Goal: Download file/media

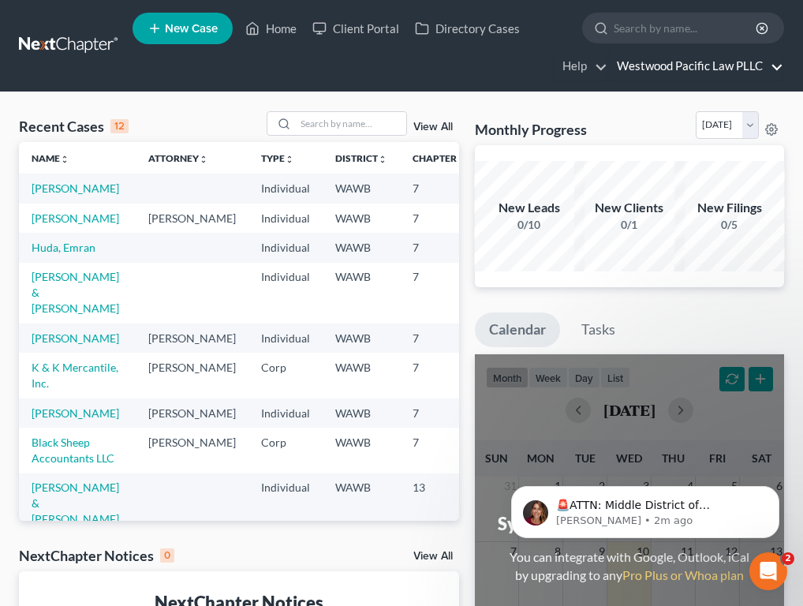
click at [700, 71] on link "Westwood Pacific Law PLLC" at bounding box center [696, 66] width 174 height 28
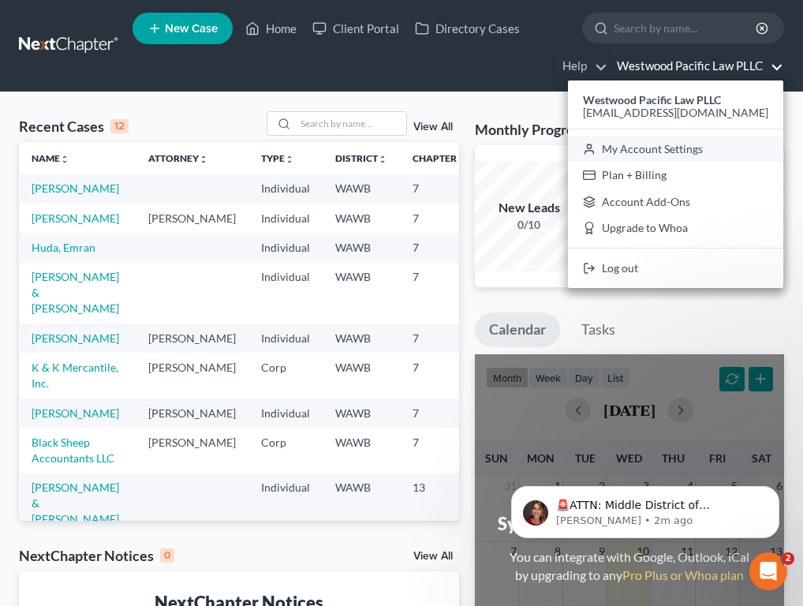
click at [692, 151] on link "My Account Settings" at bounding box center [675, 149] width 215 height 27
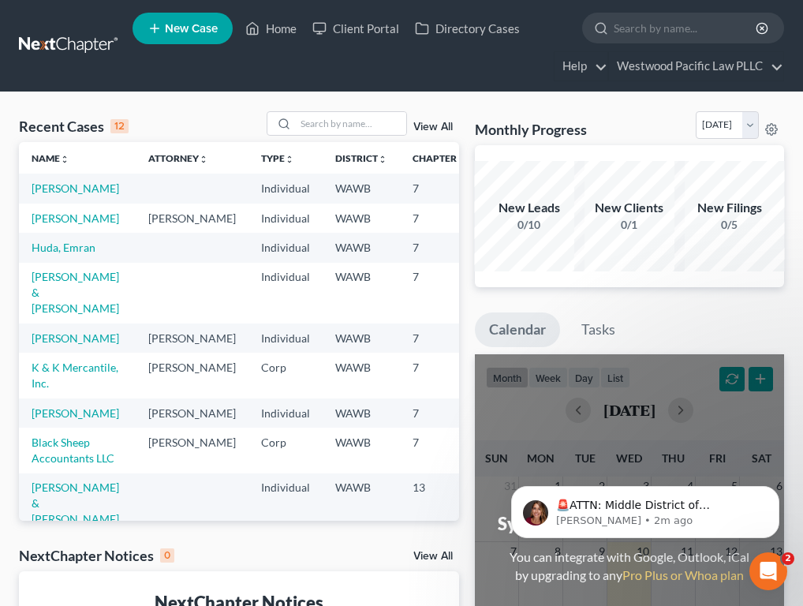
select select "87"
select select "24"
select select "50"
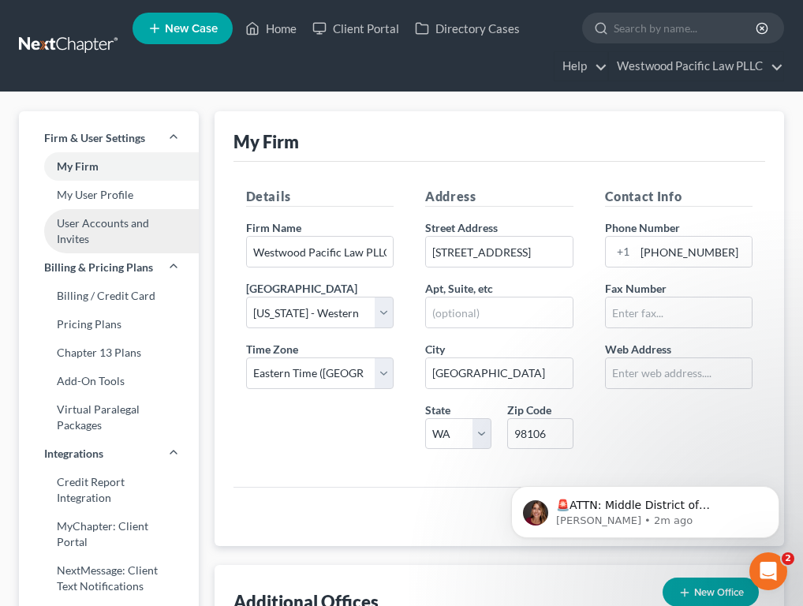
click at [82, 231] on link "User Accounts and Invites" at bounding box center [109, 231] width 180 height 44
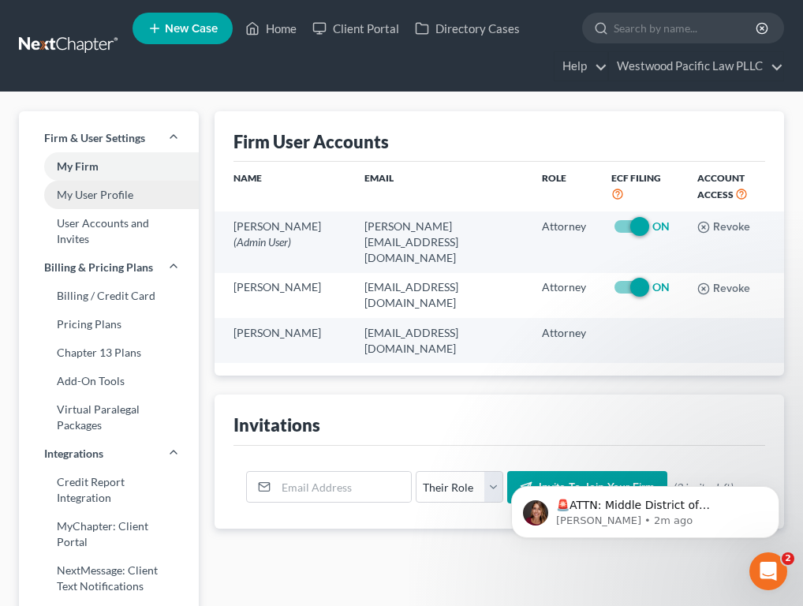
click at [108, 188] on link "My User Profile" at bounding box center [109, 195] width 180 height 28
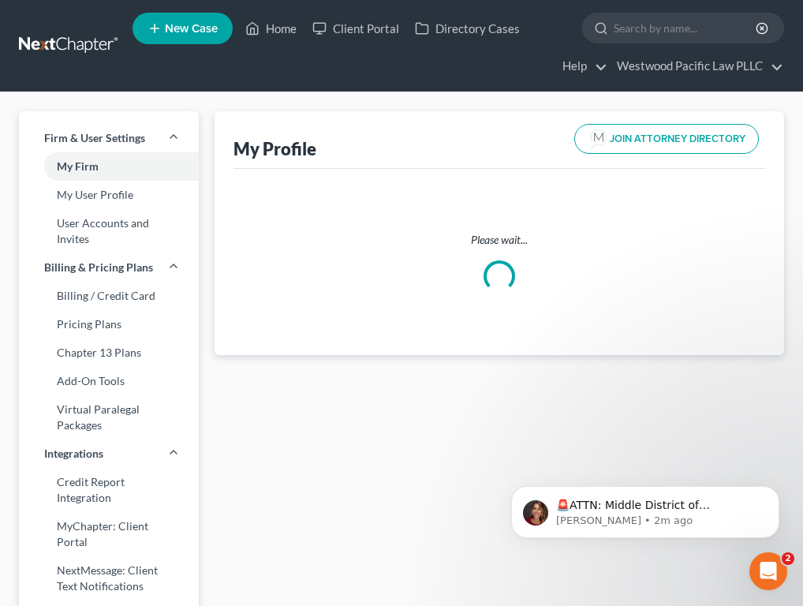
select select "50"
select select "attorney"
select select "0"
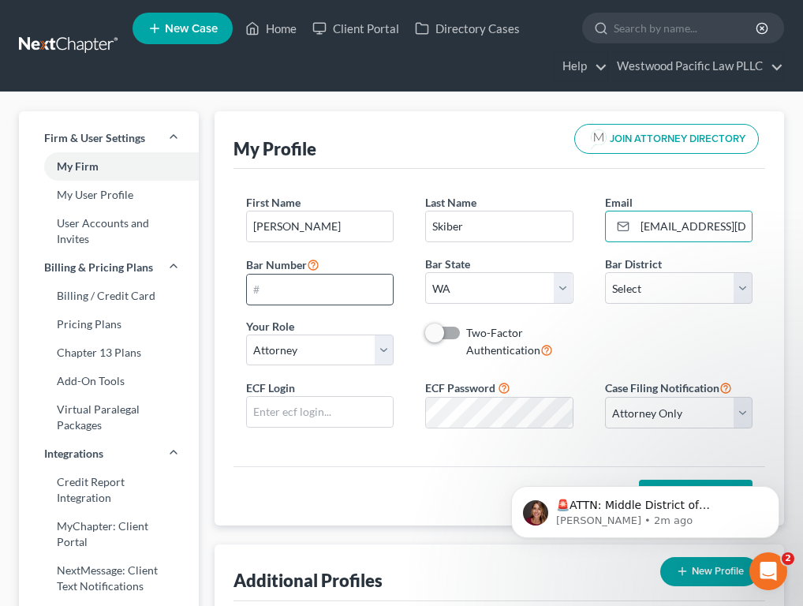
scroll to position [0, 28]
click at [345, 286] on input "text" at bounding box center [320, 289] width 147 height 30
type input "56822"
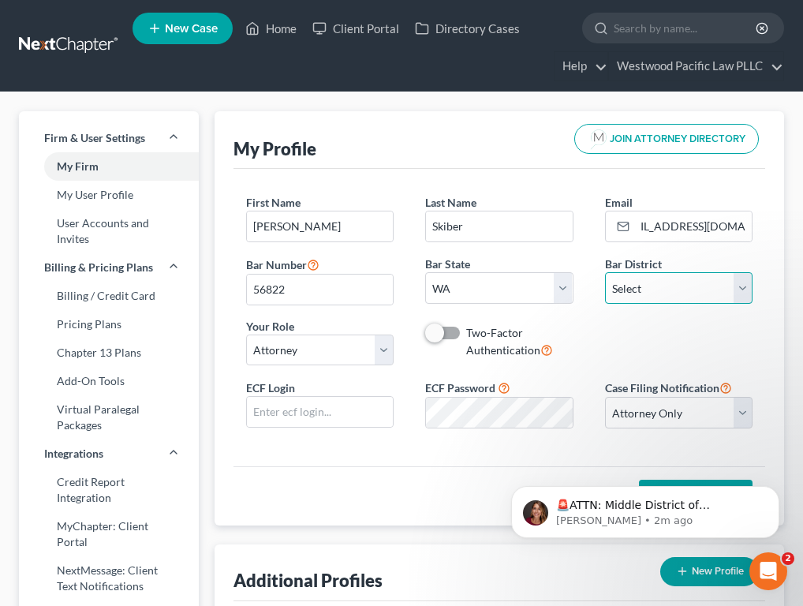
select select "87"
click at [327, 411] on input "text" at bounding box center [320, 412] width 147 height 30
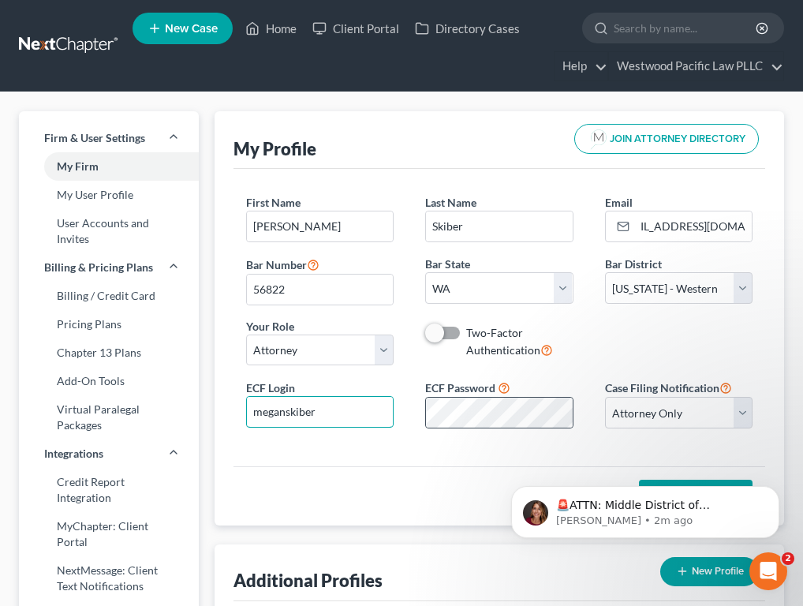
type input "meganskiber"
click at [745, 418] on div "ECF Login meganskiber ECF Password Case Filing Notification Select Attorney Onl…" at bounding box center [499, 409] width 539 height 63
click at [751, 334] on div "First Name * [PERSON_NAME] Last Name * [PERSON_NAME] Email * [EMAIL_ADDRESS][DO…" at bounding box center [499, 286] width 539 height 184
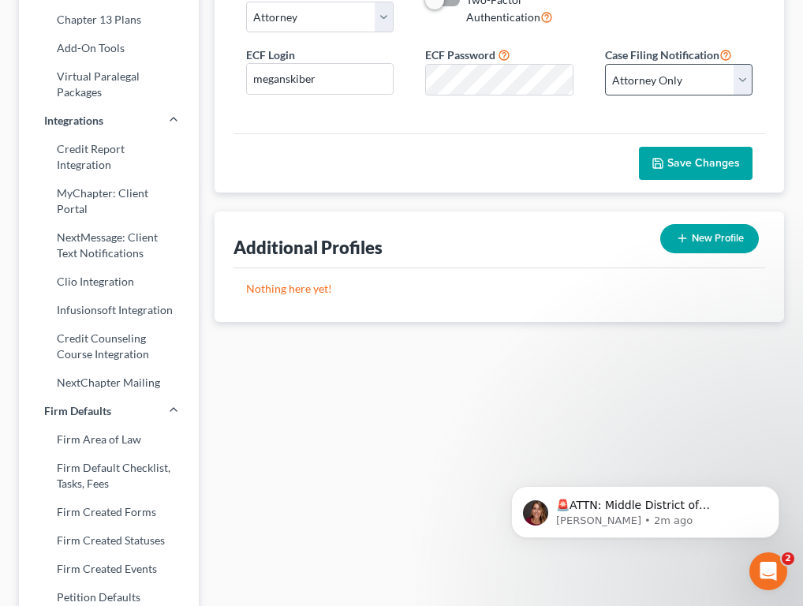
scroll to position [360, 0]
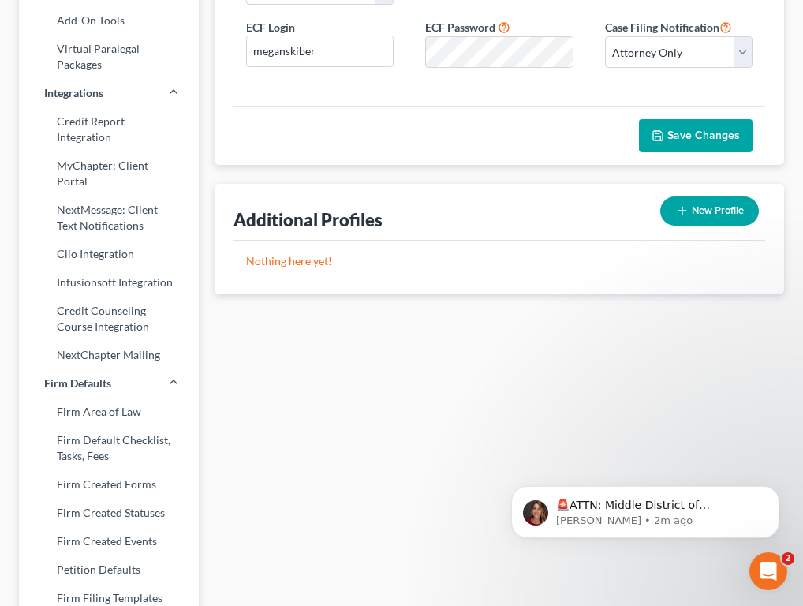
click at [704, 141] on button "Save Changes" at bounding box center [696, 135] width 114 height 33
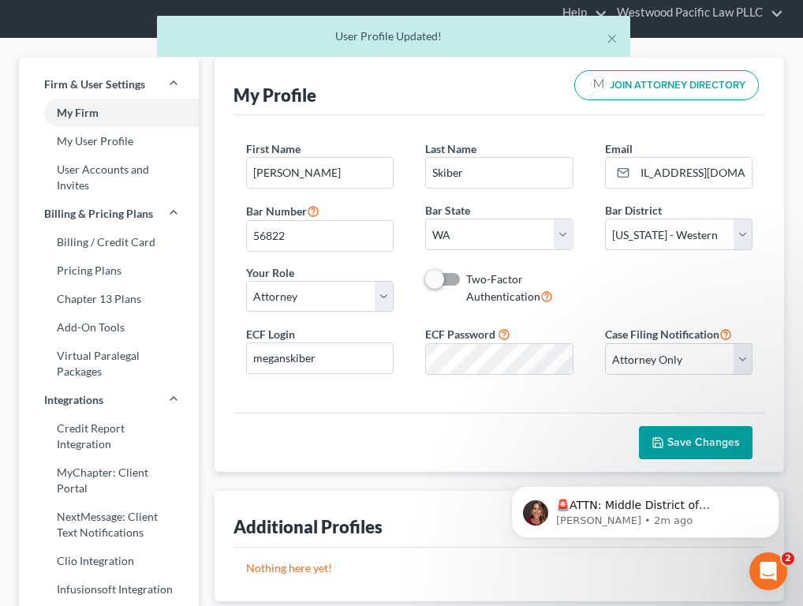
scroll to position [53, 0]
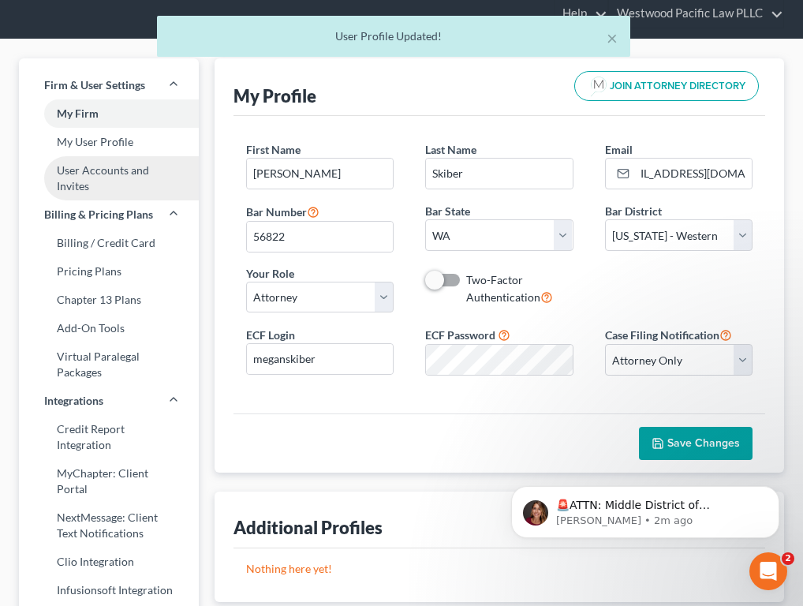
click at [103, 177] on link "User Accounts and Invites" at bounding box center [109, 178] width 180 height 44
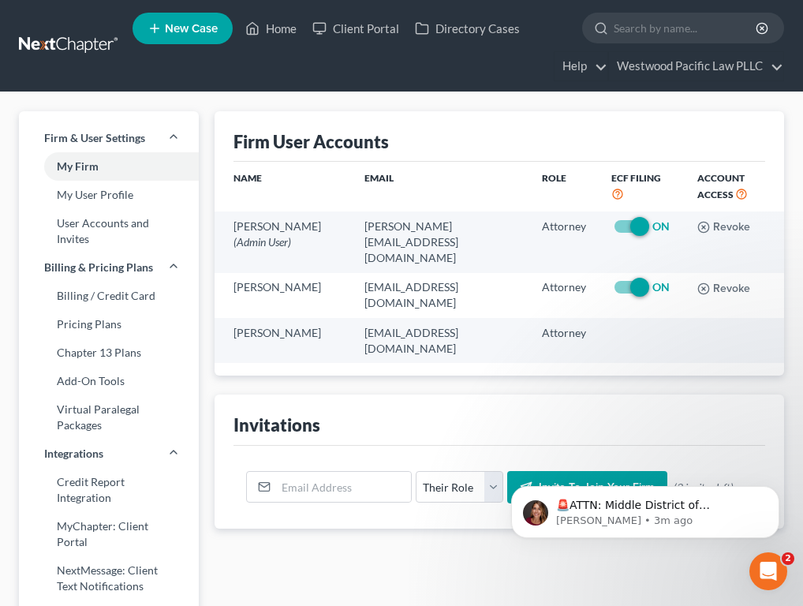
click at [278, 43] on ul "New Case Home Client Portal Directory Cases - No Result - See all results Or Pr…" at bounding box center [457, 46] width 651 height 76
click at [278, 32] on link "Home" at bounding box center [270, 28] width 67 height 28
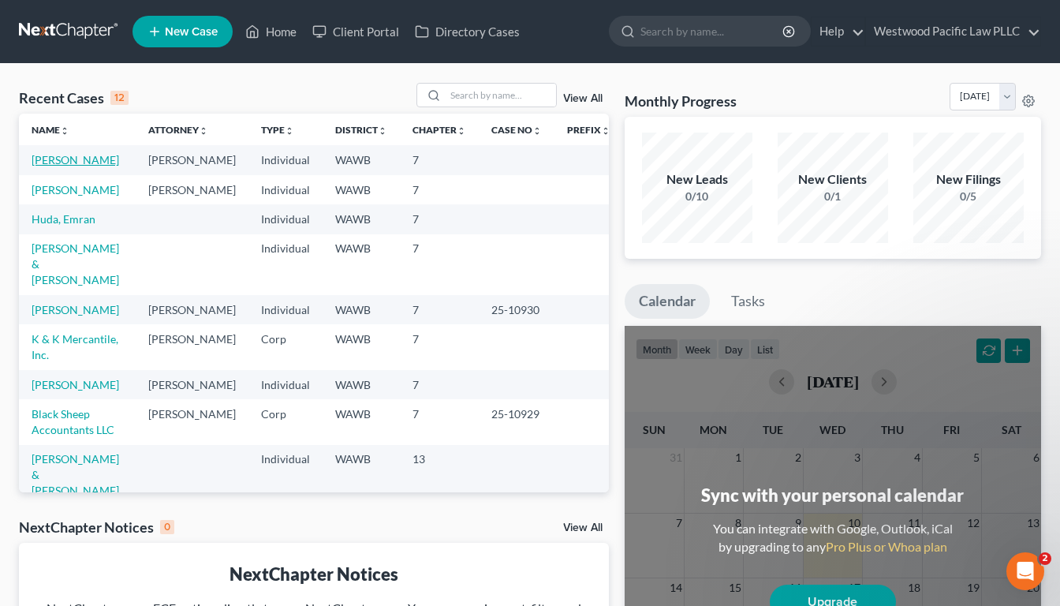
click at [58, 159] on link "[PERSON_NAME]" at bounding box center [76, 159] width 88 height 13
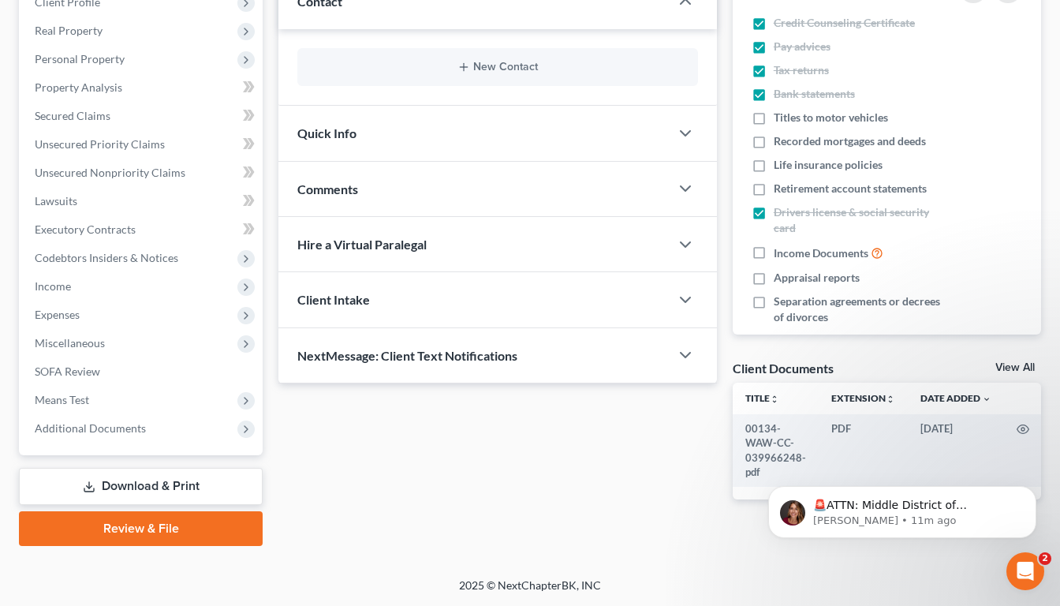
scroll to position [233, 0]
click at [103, 492] on link "Download & Print" at bounding box center [141, 486] width 244 height 37
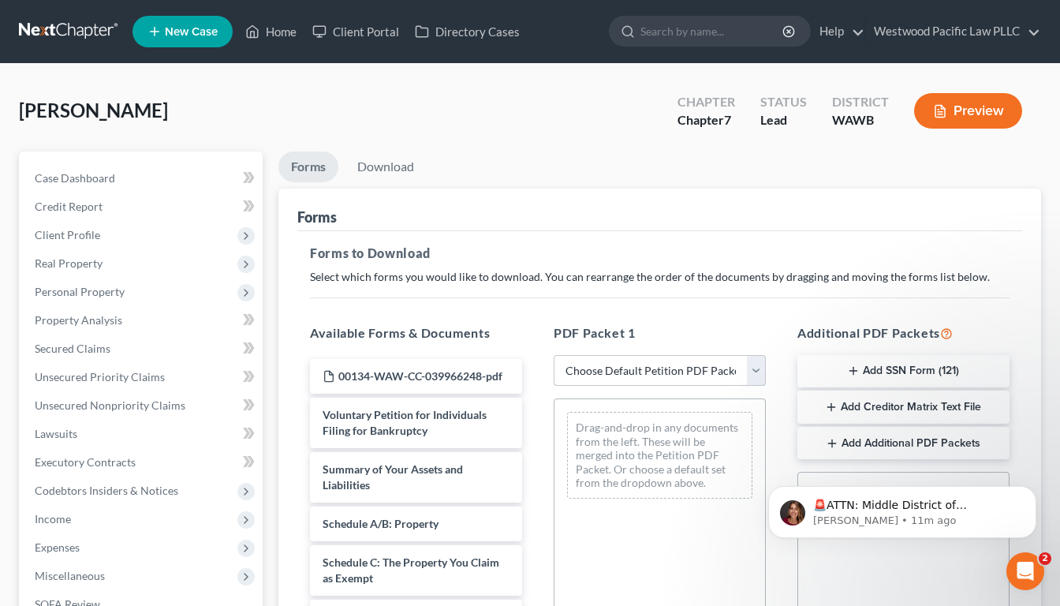
select select "0"
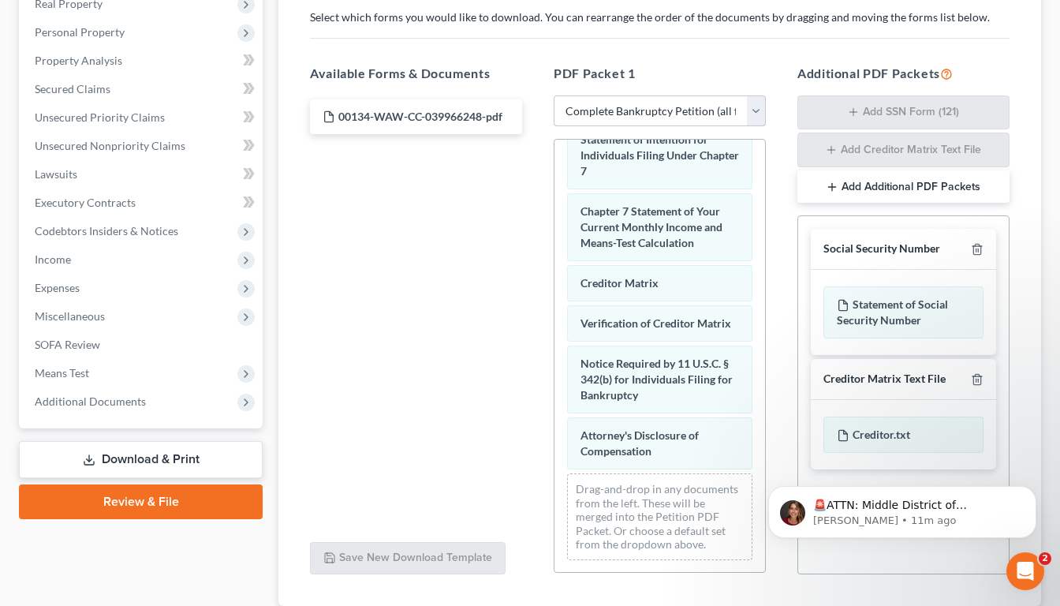
scroll to position [685, 0]
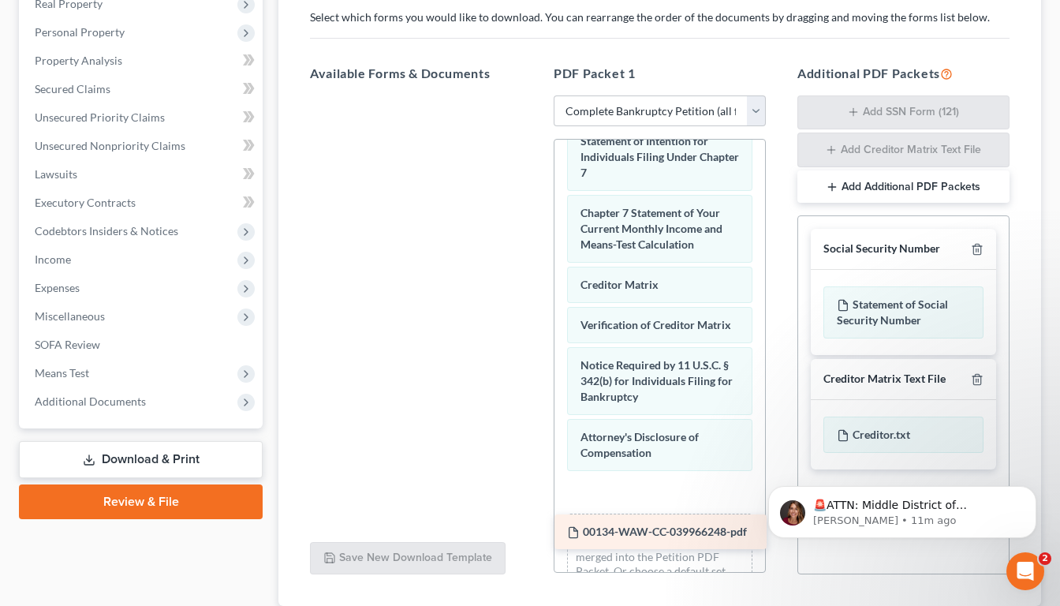
drag, startPoint x: 402, startPoint y: 120, endPoint x: 647, endPoint y: 536, distance: 482.2
click at [535, 95] on div "00134-WAW-CC-039966248-pdf 00134-WAW-CC-039966248-pdf" at bounding box center [415, 95] width 237 height 0
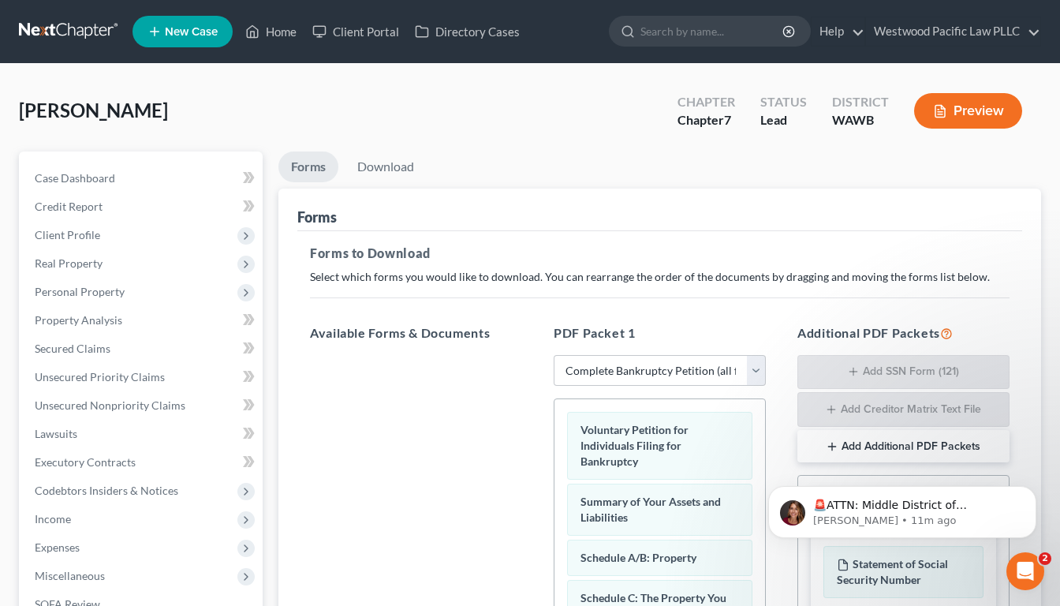
scroll to position [0, 0]
click at [394, 166] on link "Download" at bounding box center [386, 166] width 82 height 31
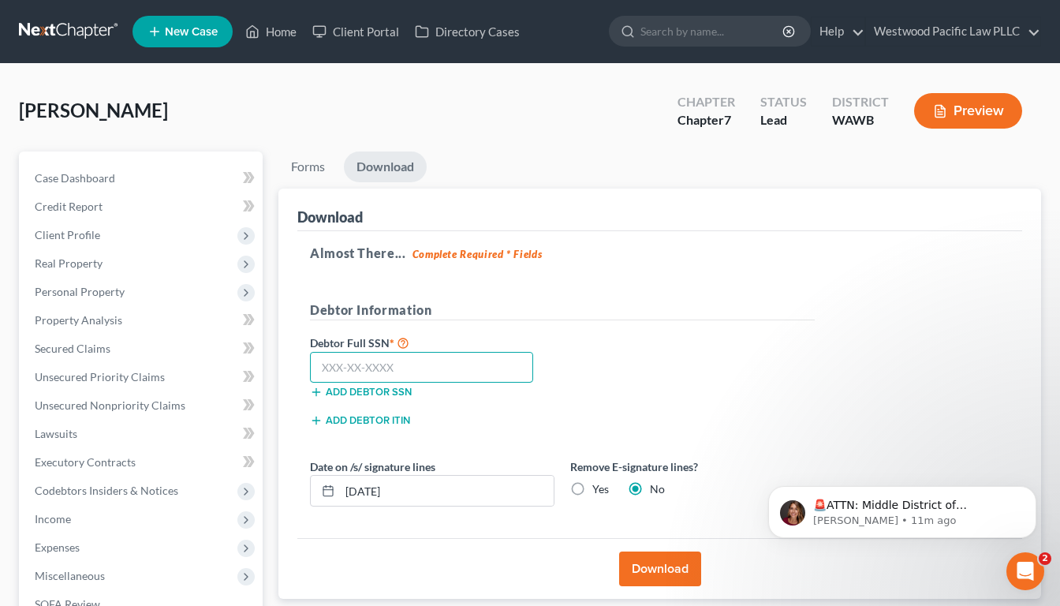
click at [414, 365] on input "text" at bounding box center [421, 368] width 223 height 32
type input "533-37-5052"
click at [592, 483] on label "Yes" at bounding box center [600, 489] width 17 height 16
click at [599, 483] on input "Yes" at bounding box center [604, 486] width 10 height 10
radio input "true"
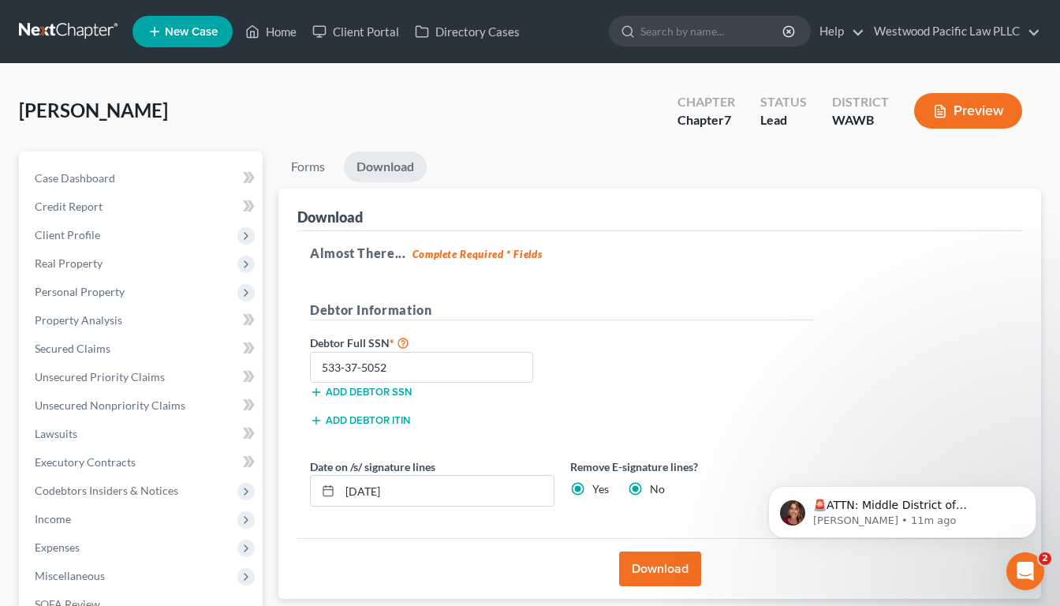
radio input "false"
click at [654, 575] on button "Download" at bounding box center [660, 568] width 82 height 35
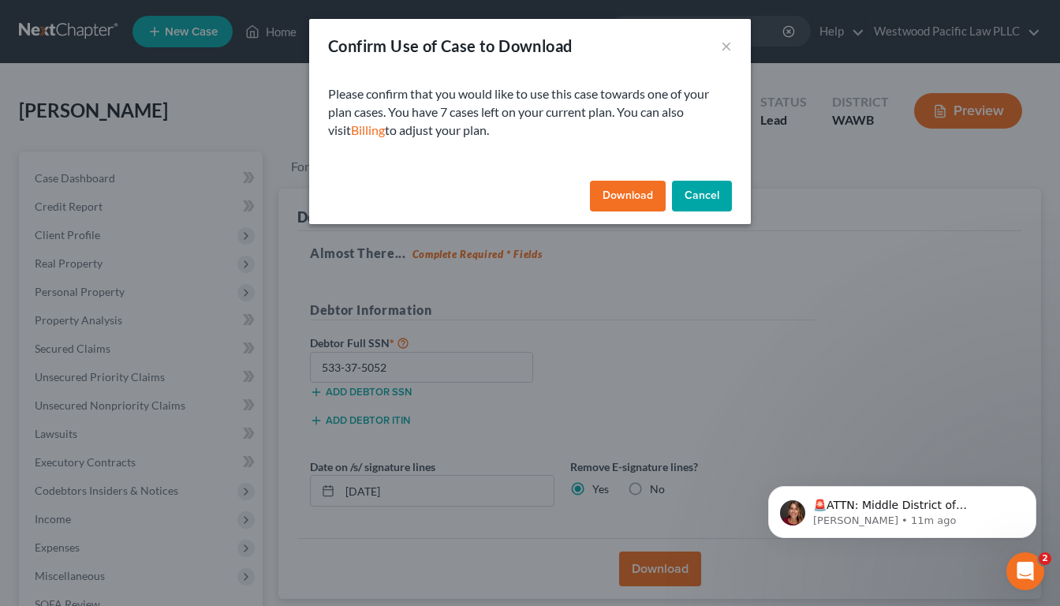
click at [621, 190] on button "Download" at bounding box center [628, 197] width 76 height 32
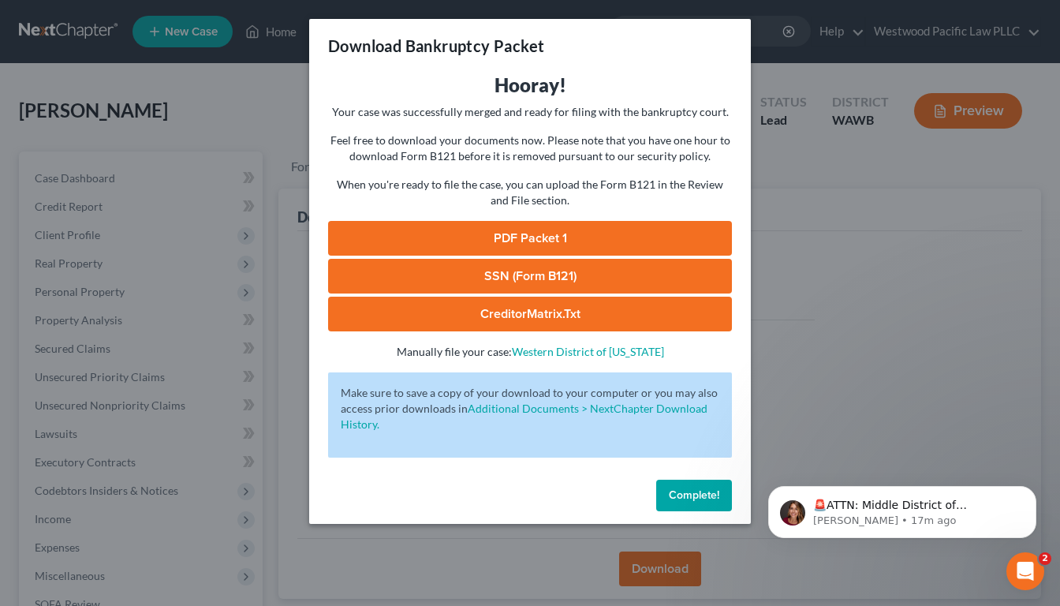
click at [687, 491] on span "Complete!" at bounding box center [694, 494] width 50 height 13
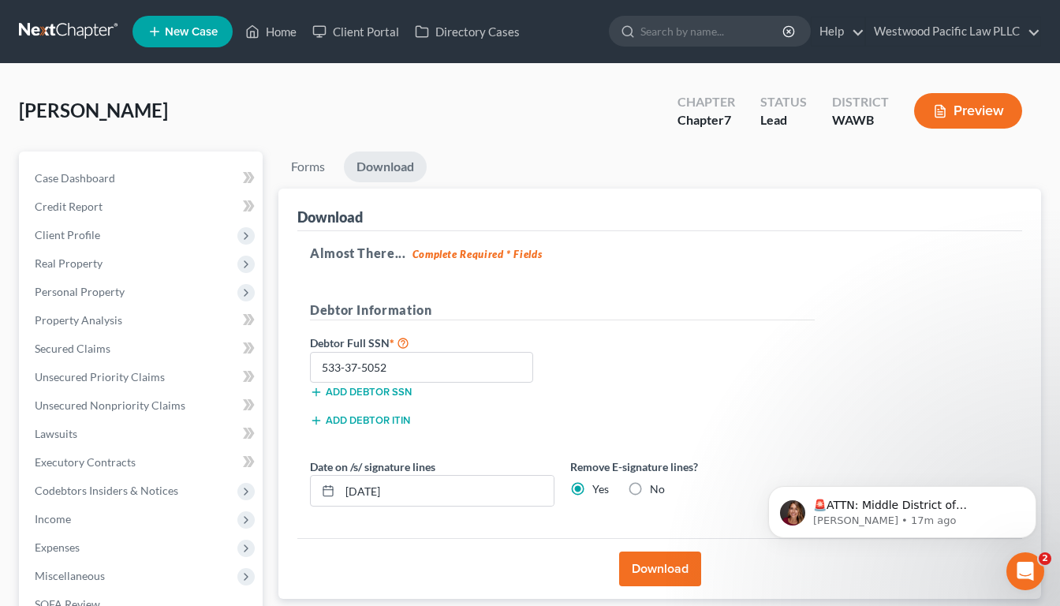
click at [656, 567] on button "Download" at bounding box center [660, 568] width 82 height 35
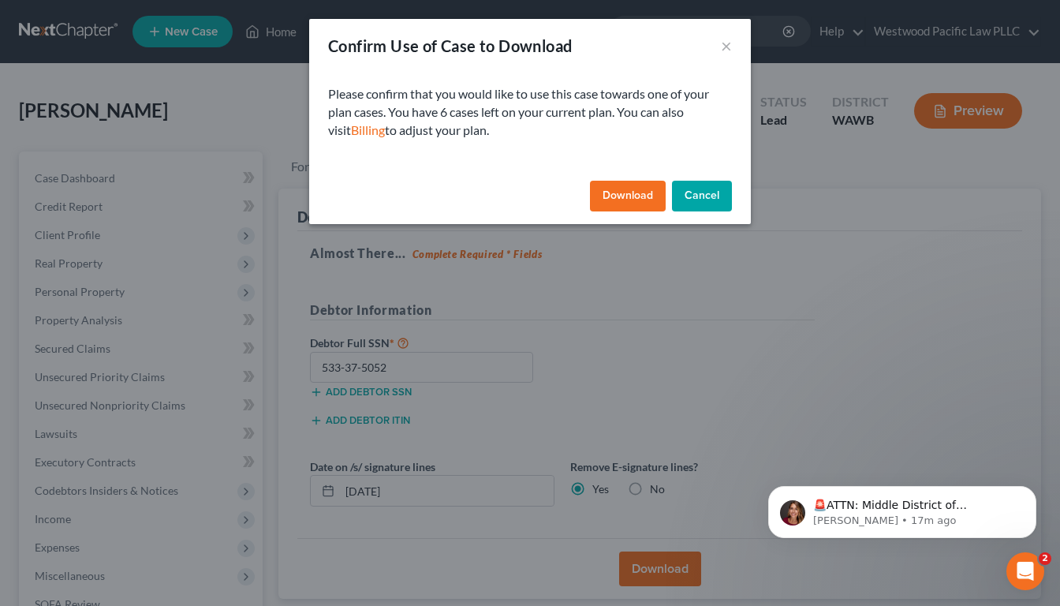
click at [631, 193] on button "Download" at bounding box center [628, 197] width 76 height 32
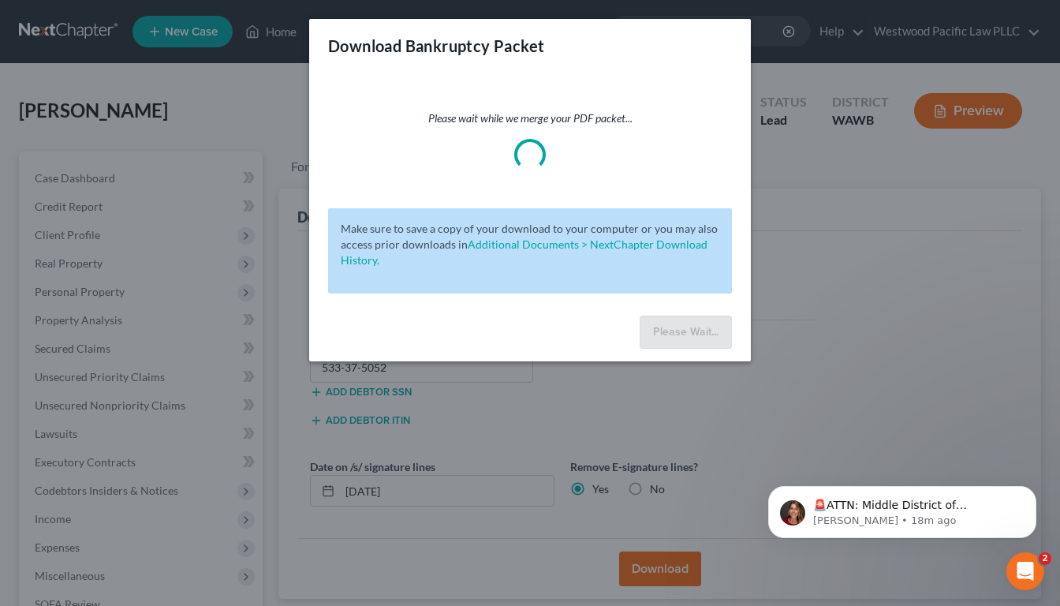
click at [599, 413] on div "Download Bankruptcy Packet Please wait while we merge your PDF packet... Make s…" at bounding box center [530, 303] width 1060 height 606
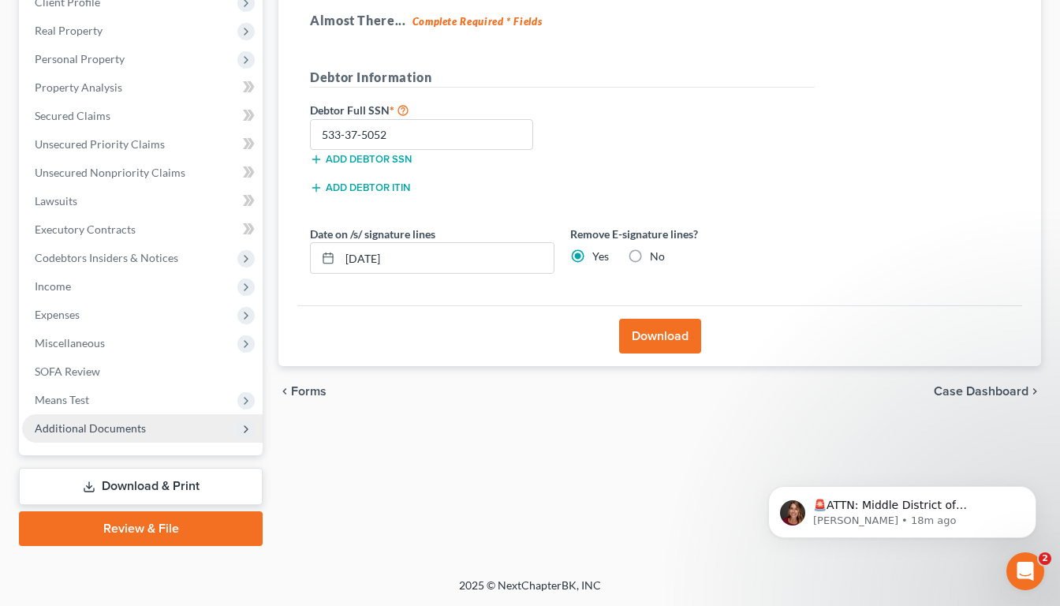
click at [127, 430] on span "Additional Documents" at bounding box center [90, 427] width 111 height 13
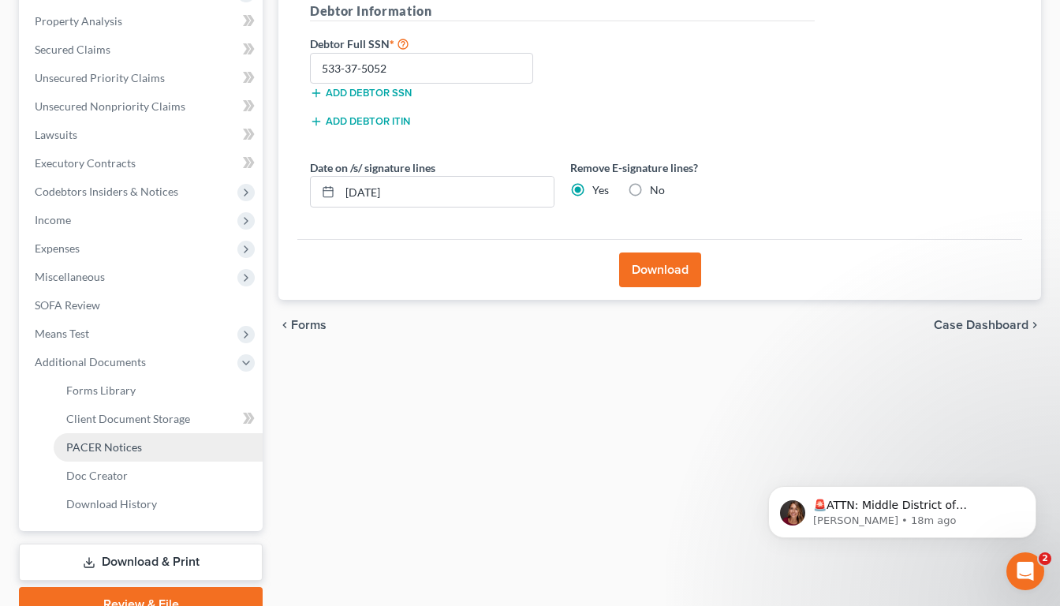
scroll to position [321, 0]
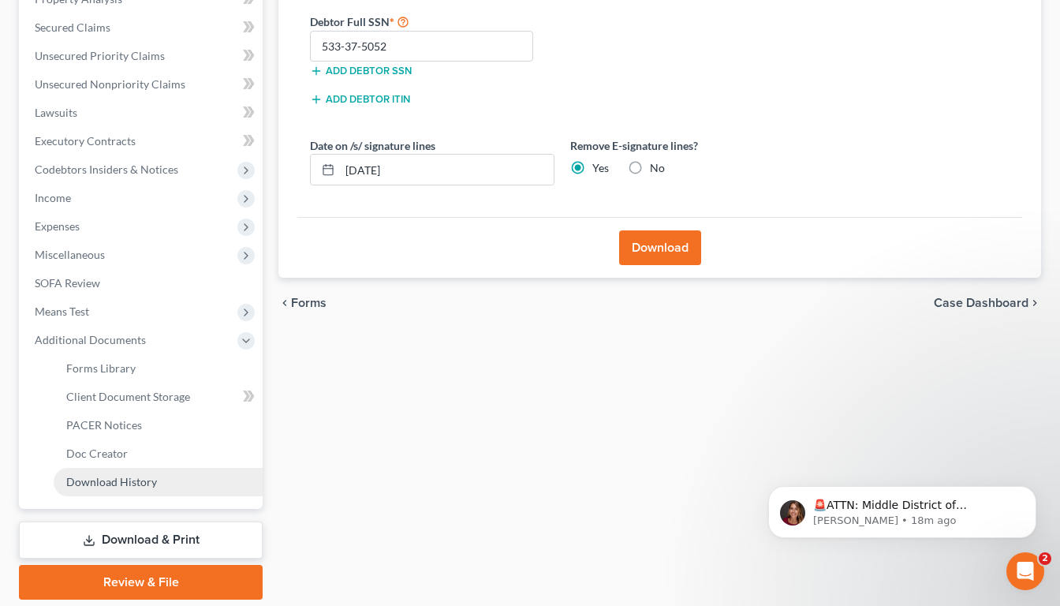
click at [144, 489] on link "Download History" at bounding box center [158, 482] width 209 height 28
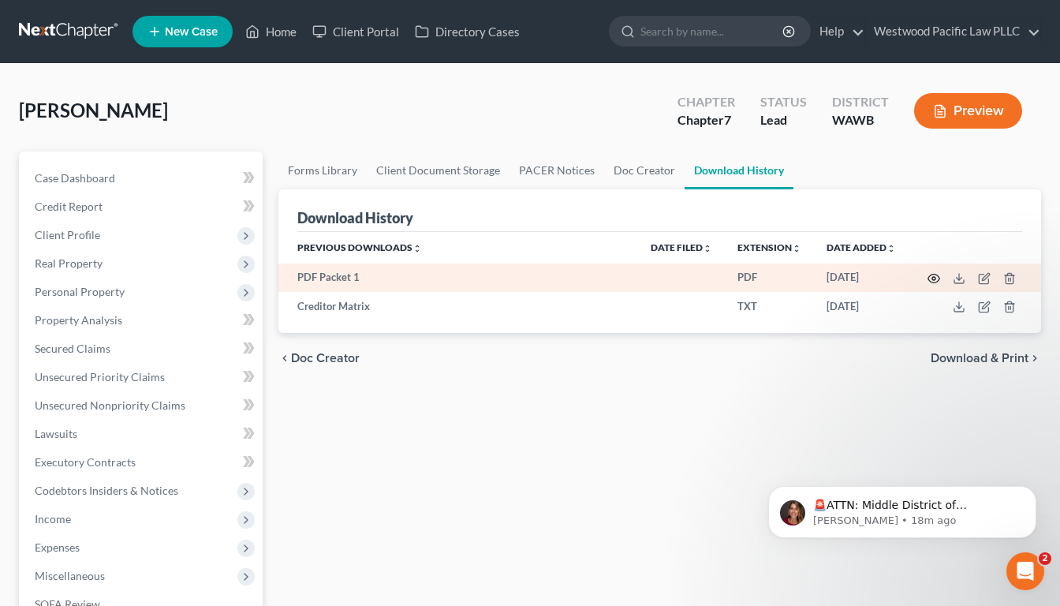
click at [937, 280] on icon "button" at bounding box center [933, 278] width 13 height 13
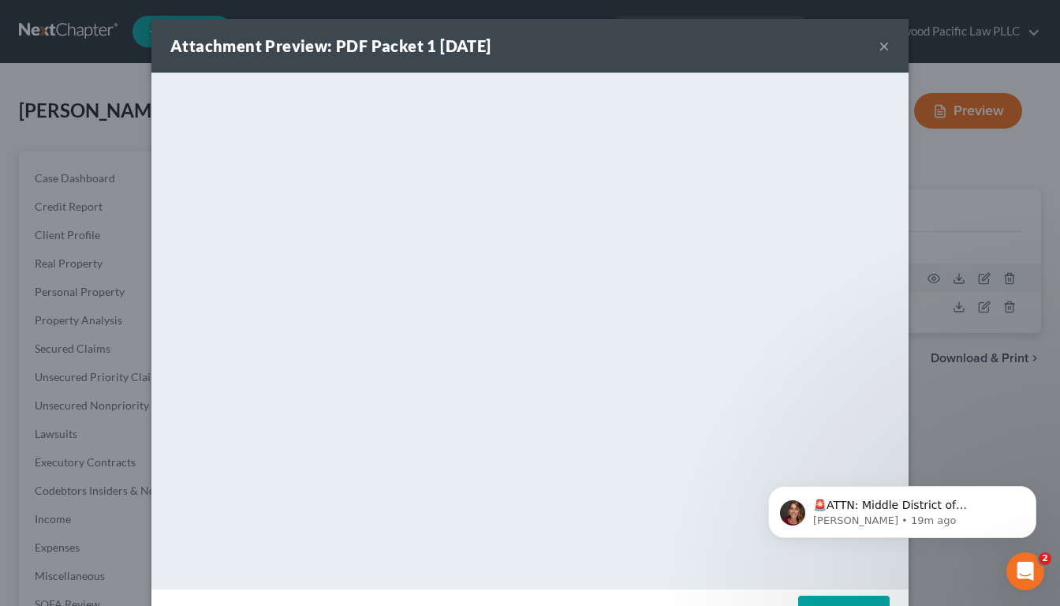
click at [880, 47] on button "×" at bounding box center [884, 45] width 11 height 19
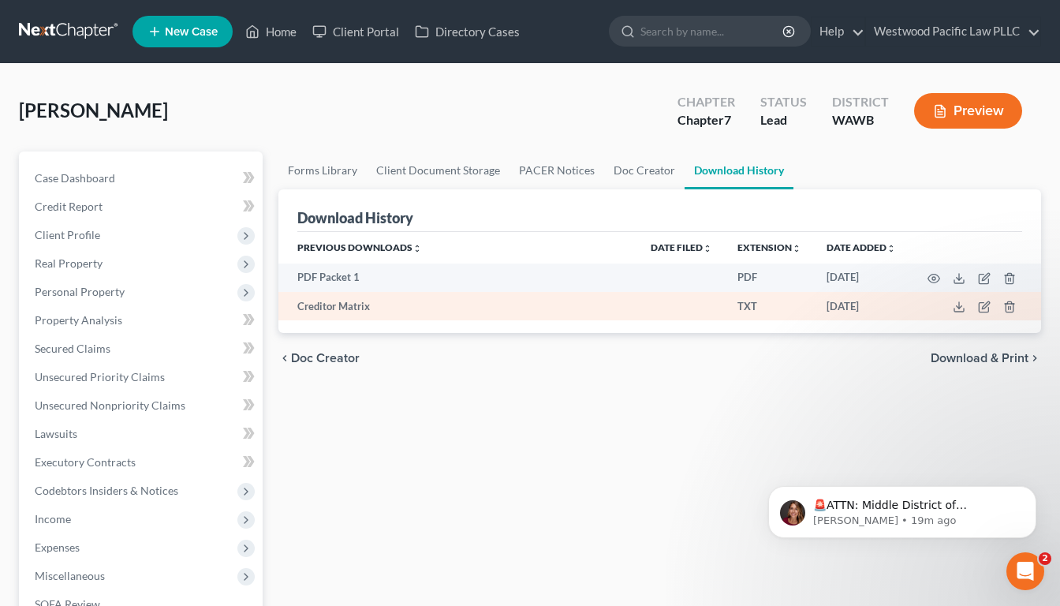
click at [924, 308] on td at bounding box center [975, 306] width 132 height 28
click at [457, 313] on td "Creditor Matrix" at bounding box center [458, 306] width 360 height 28
click at [957, 312] on icon at bounding box center [959, 306] width 13 height 13
